Goal: Transaction & Acquisition: Download file/media

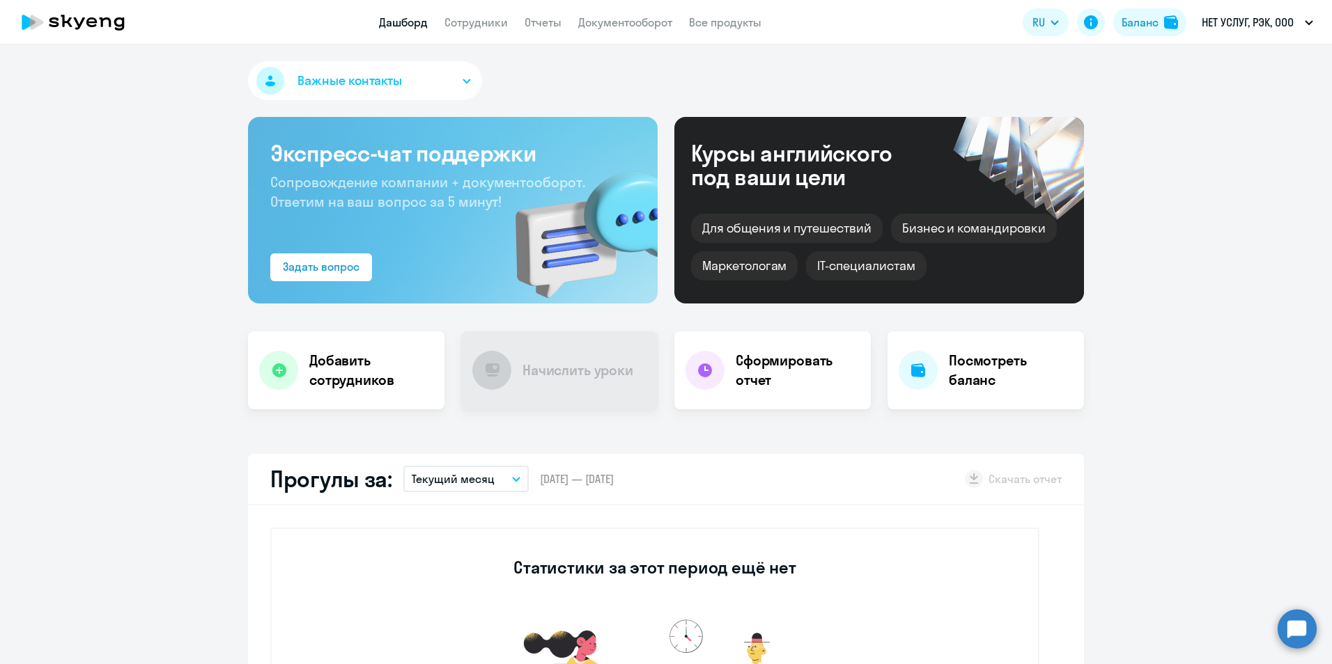
click at [513, 478] on icon "button" at bounding box center [516, 479] width 7 height 3
click at [477, 559] on li "Прошлый месяц" at bounding box center [465, 553] width 124 height 35
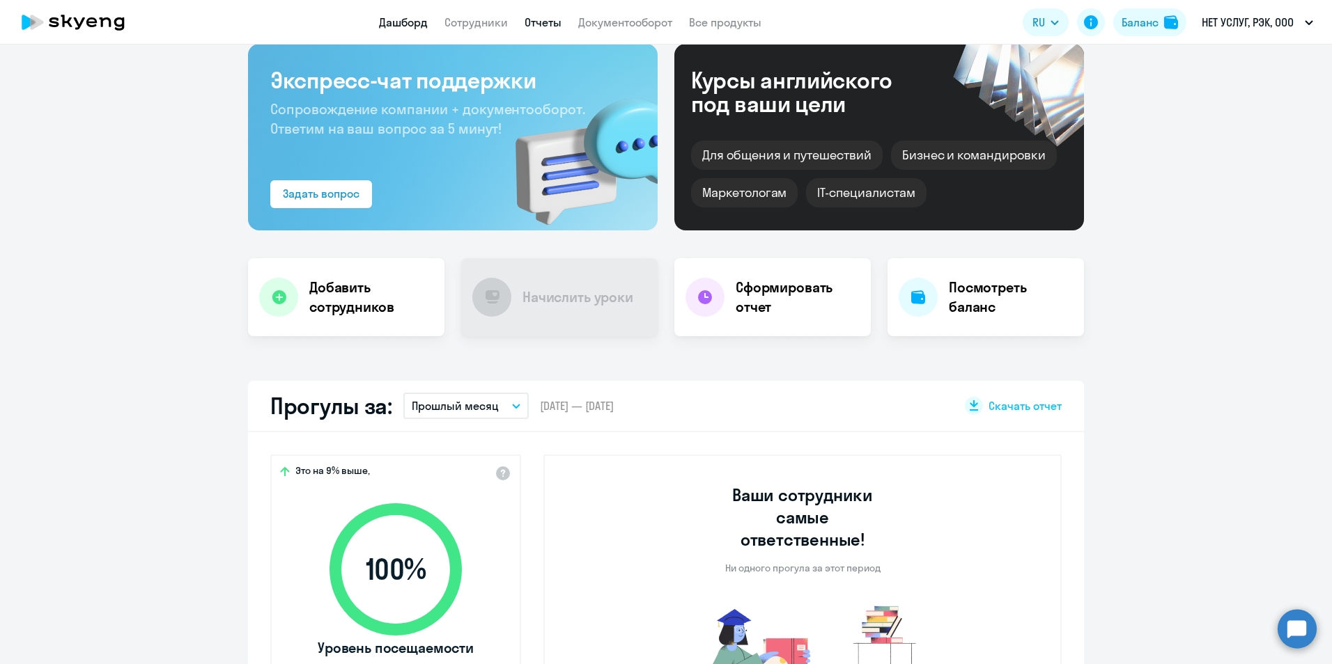
scroll to position [70, 0]
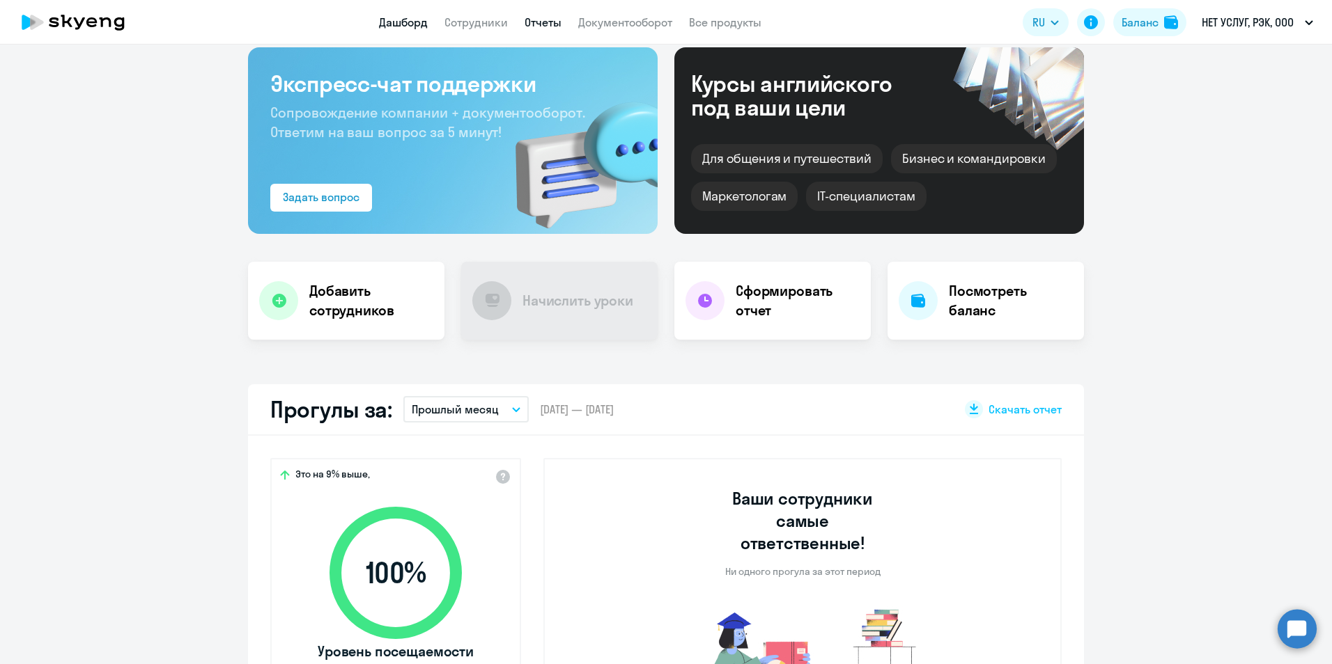
click at [547, 25] on link "Отчеты" at bounding box center [542, 22] width 37 height 14
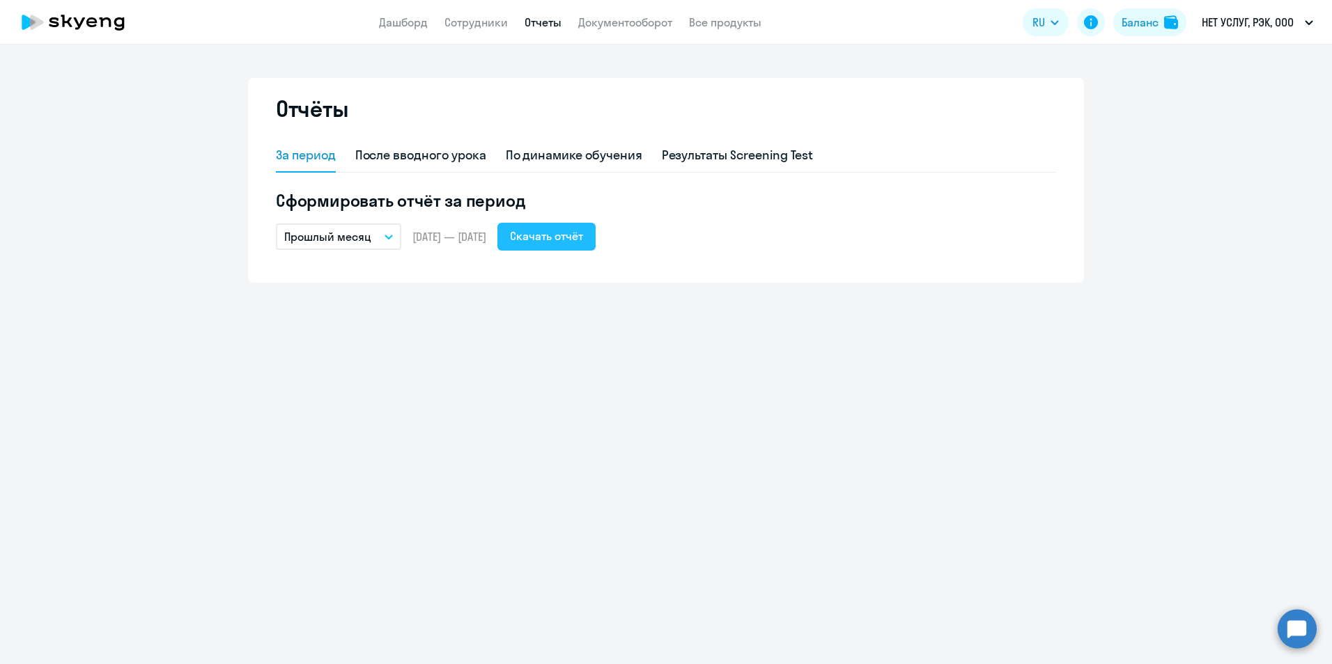
click at [570, 241] on div "Скачать отчёт" at bounding box center [546, 236] width 73 height 17
click at [624, 27] on link "Документооборот" at bounding box center [625, 22] width 94 height 14
